Goal: Task Accomplishment & Management: Use online tool/utility

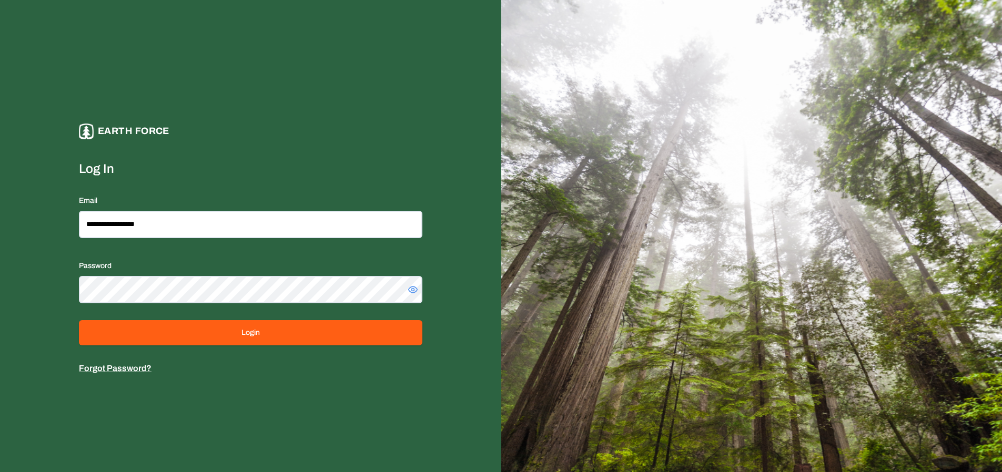
click at [282, 140] on div "**********" at bounding box center [250, 249] width 343 height 379
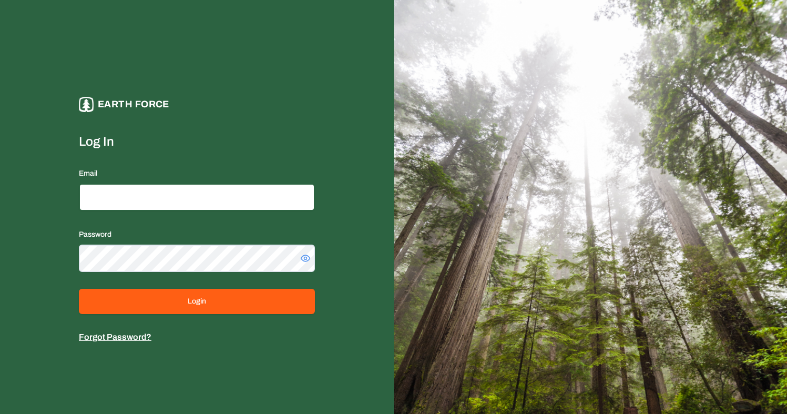
type input "**********"
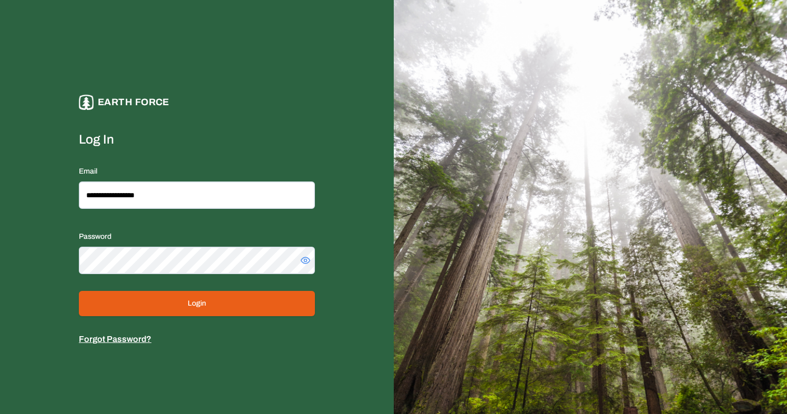
click at [239, 310] on button "Login" at bounding box center [197, 303] width 236 height 25
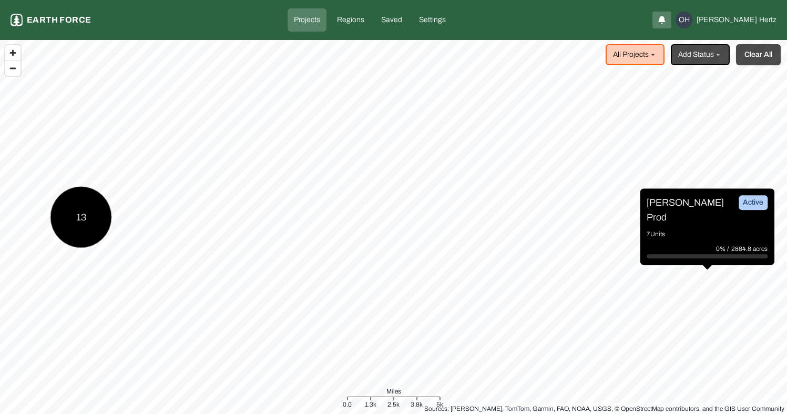
click at [755, 53] on button "Clear All" at bounding box center [758, 54] width 45 height 21
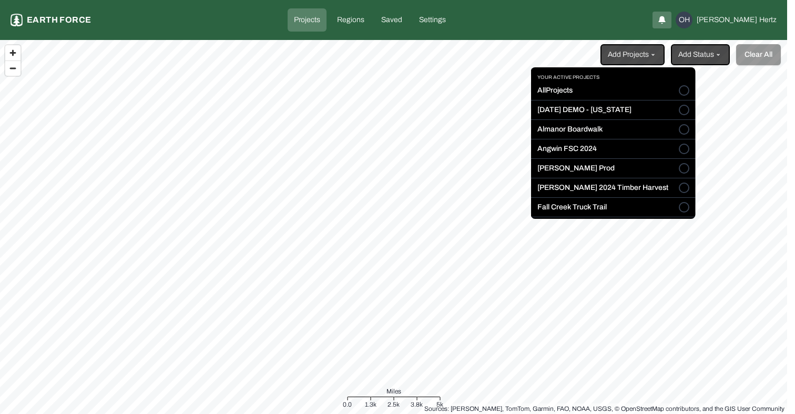
click at [645, 53] on html "Projects Earth force Projects Regions Saved Settings OH [PERSON_NAME] Add Proje…" at bounding box center [397, 207] width 795 height 414
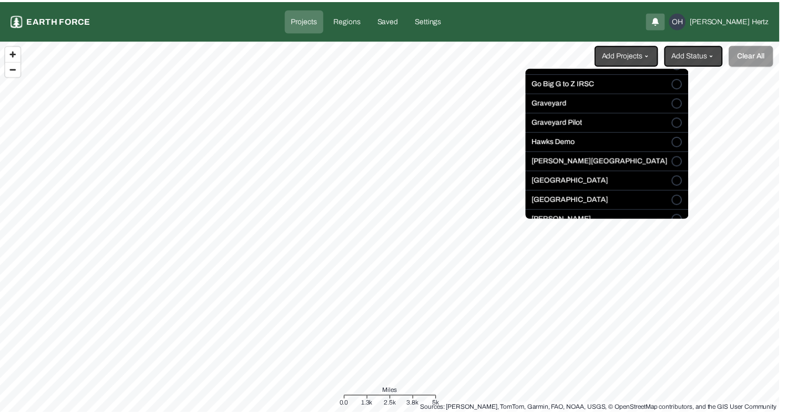
scroll to position [141, 0]
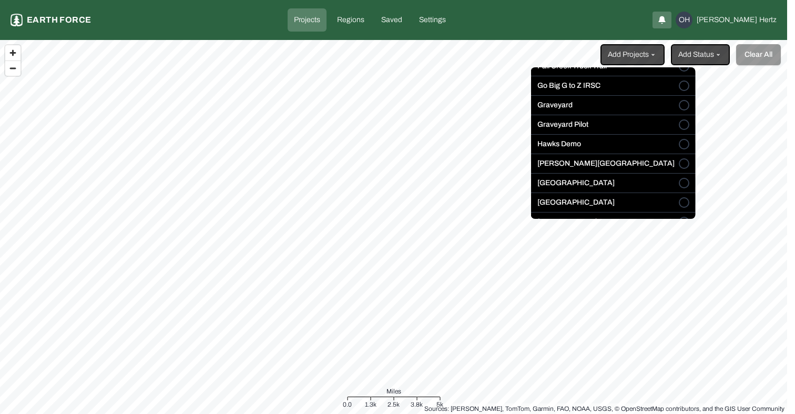
click at [679, 86] on button "Go Big G to Z IRSC" at bounding box center [684, 85] width 11 height 11
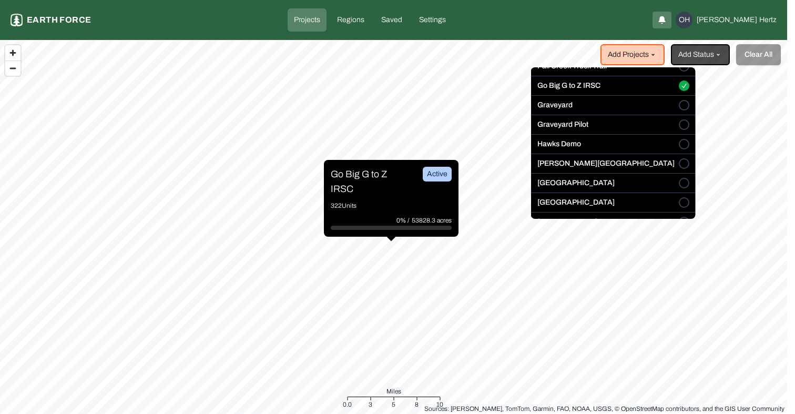
click at [365, 174] on html "Projects Earth force Projects Regions Saved Settings OH [PERSON_NAME] Add Proje…" at bounding box center [397, 207] width 795 height 414
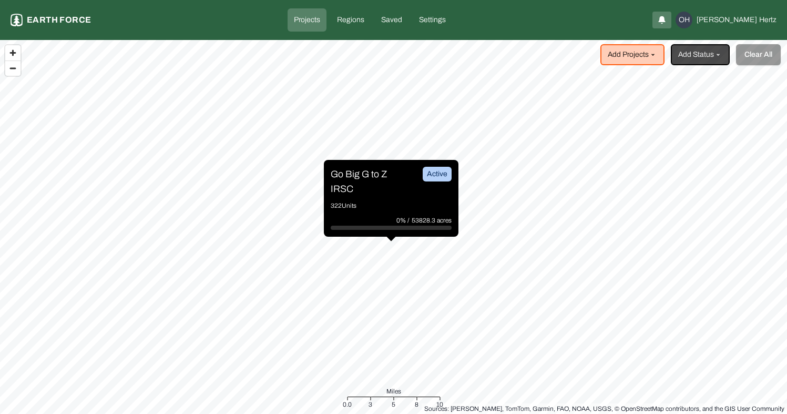
click at [365, 173] on p "Go Big G to Z IRSC" at bounding box center [370, 181] width 79 height 29
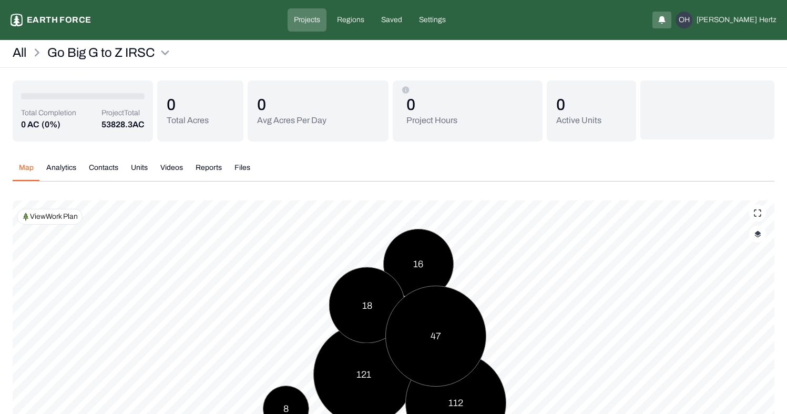
click at [56, 218] on p "View Work Plan" at bounding box center [54, 216] width 48 height 11
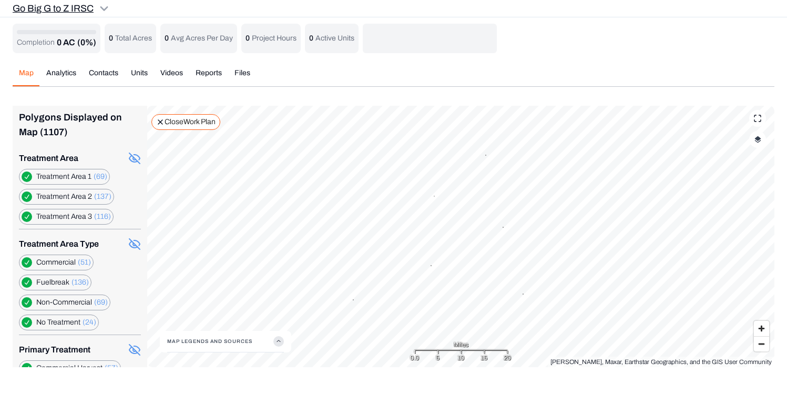
click at [104, 8] on html "Go Big G to Z IRSC Earth force Projects Regions Saved Settings OH [PERSON_NAME]…" at bounding box center [393, 190] width 787 height 380
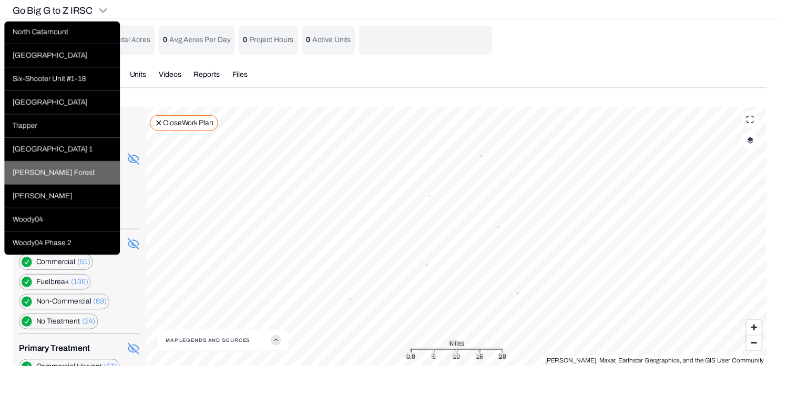
scroll to position [526, 0]
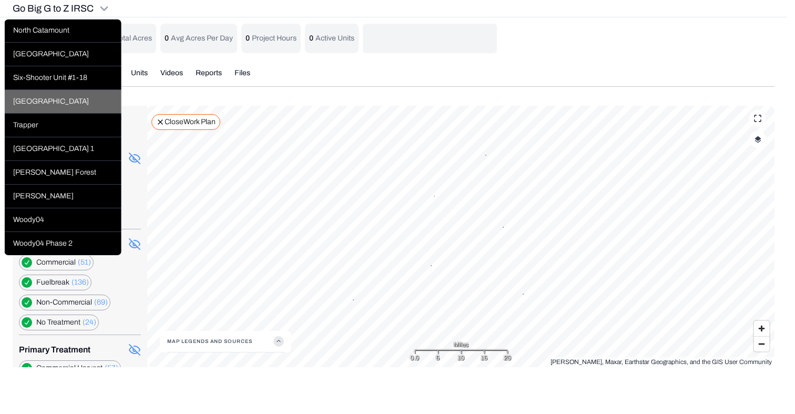
click at [52, 99] on div "[GEOGRAPHIC_DATA]" at bounding box center [63, 102] width 117 height 24
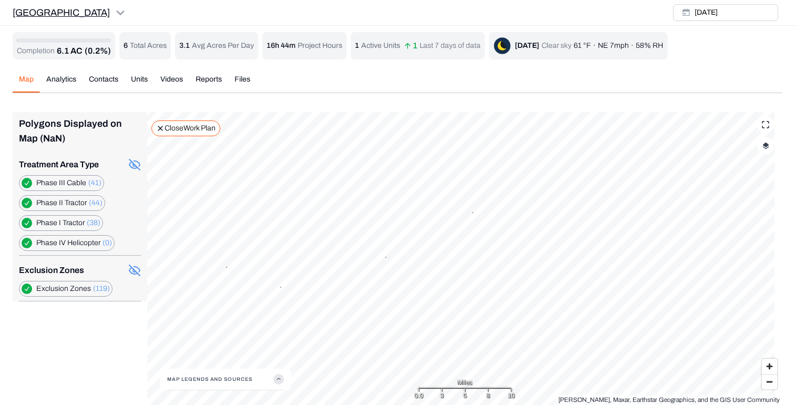
click at [66, 10] on html "Sleighville Earth force Projects Regions Saved Settings [GEOGRAPHIC_DATA] [PERS…" at bounding box center [397, 209] width 795 height 418
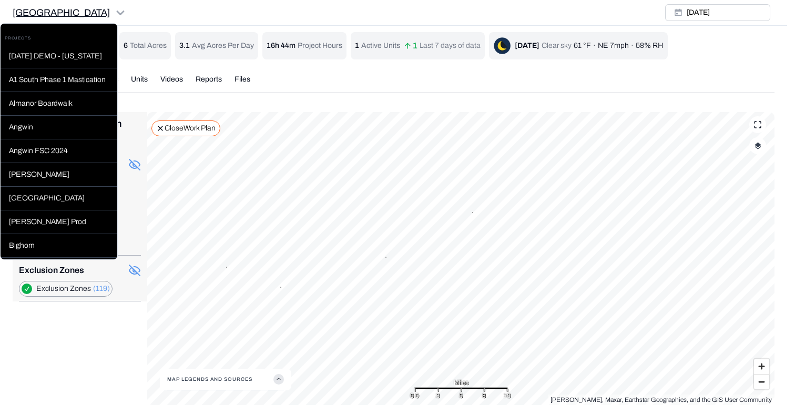
click at [66, 10] on html "Sleighville Earth force Projects Regions Saved Settings [GEOGRAPHIC_DATA] [PERS…" at bounding box center [397, 209] width 795 height 418
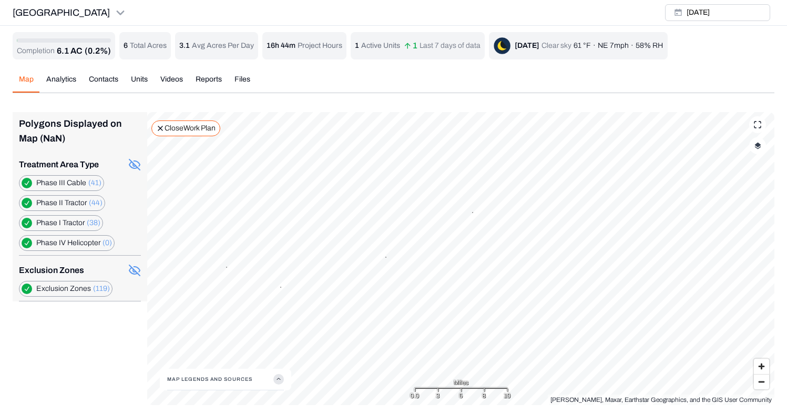
click at [86, 242] on label "Phase IV Helicopter (0)" at bounding box center [74, 243] width 76 height 11
click at [28, 242] on Helicopter "button" at bounding box center [27, 243] width 11 height 11
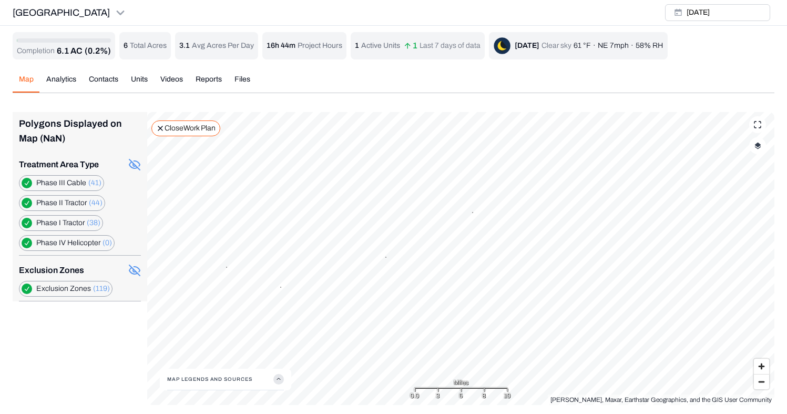
click at [28, 242] on Helicopter "button" at bounding box center [27, 243] width 11 height 11
click at [28, 243] on Helicopter "button" at bounding box center [27, 243] width 11 height 11
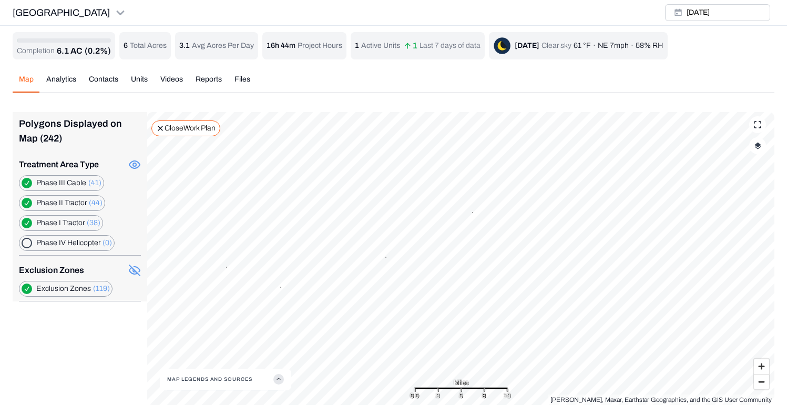
click at [28, 243] on Helicopter "button" at bounding box center [27, 243] width 11 height 11
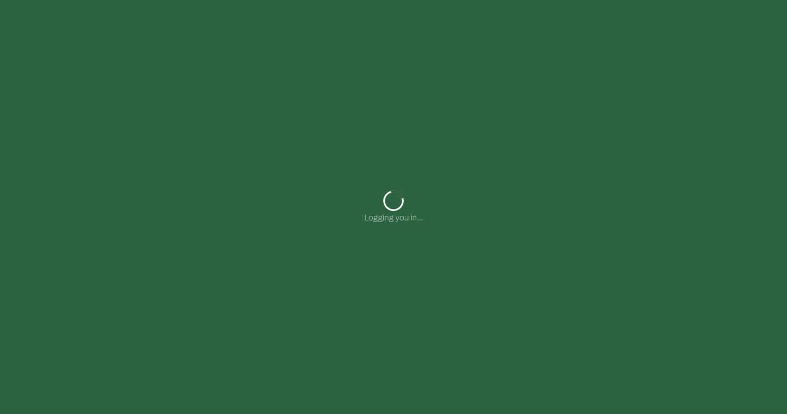
type input "**********"
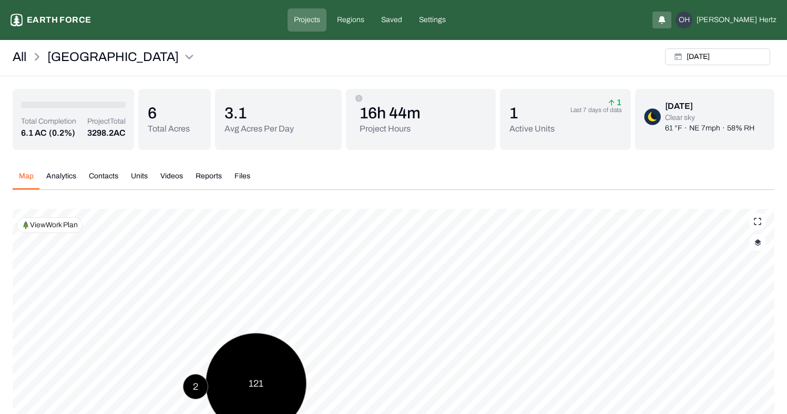
click at [49, 226] on p "View Work Plan" at bounding box center [54, 225] width 48 height 11
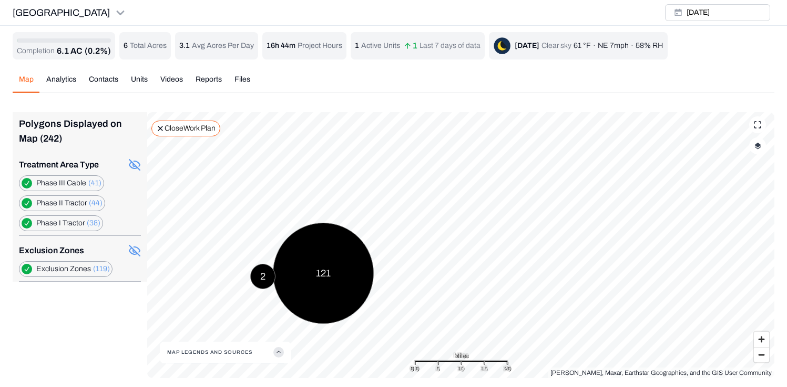
click at [34, 136] on div "Polygons Displayed on Map (242)" at bounding box center [80, 131] width 122 height 38
